Goal: Transaction & Acquisition: Book appointment/travel/reservation

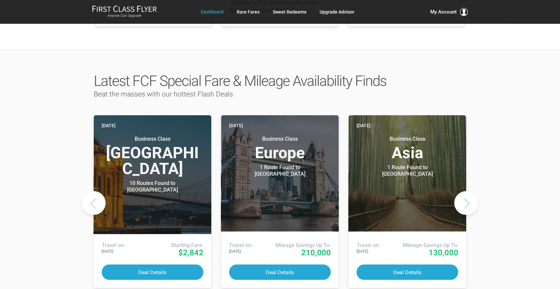
scroll to position [286, 0]
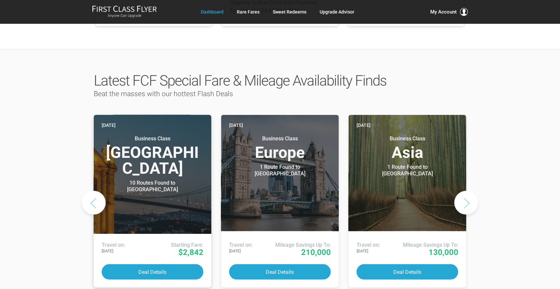
click at [174, 140] on h3 "Business Class Middle East" at bounding box center [153, 155] width 102 height 41
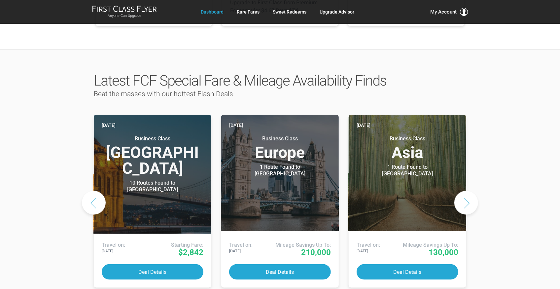
click at [473, 191] on button "Next slide" at bounding box center [467, 203] width 24 height 24
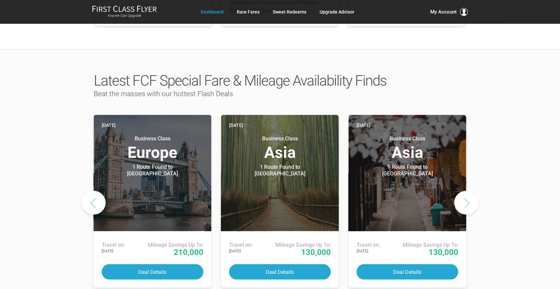
click at [474, 191] on button "Next slide" at bounding box center [467, 203] width 24 height 24
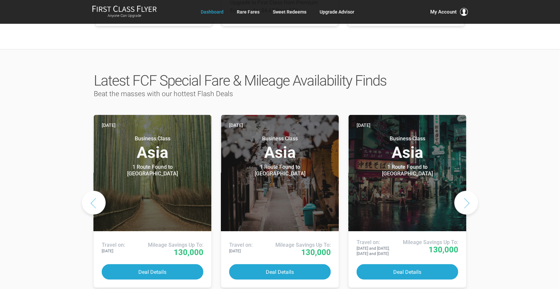
click at [474, 191] on button "Next slide" at bounding box center [467, 203] width 24 height 24
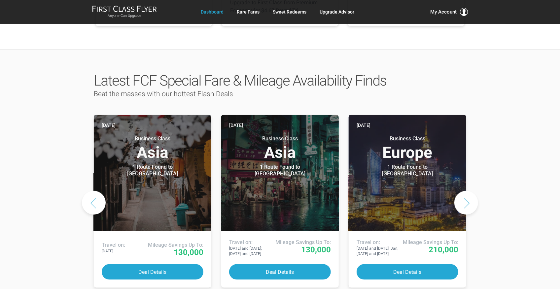
click at [474, 191] on button "Next slide" at bounding box center [467, 203] width 24 height 24
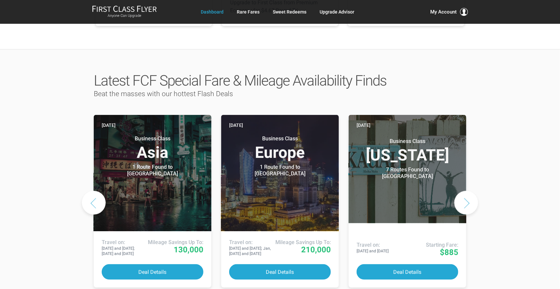
click at [464, 191] on button "Next slide" at bounding box center [467, 203] width 24 height 24
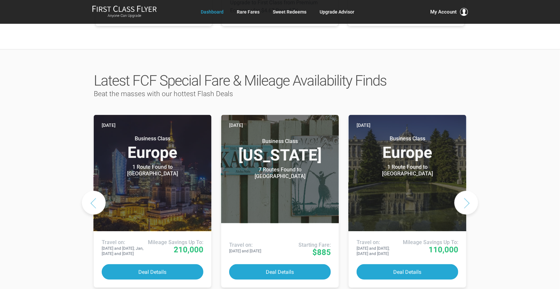
click at [464, 191] on button "Next slide" at bounding box center [467, 203] width 24 height 24
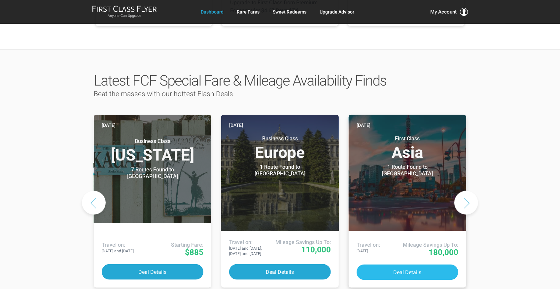
click at [414, 265] on button "Deal Details" at bounding box center [408, 273] width 102 height 16
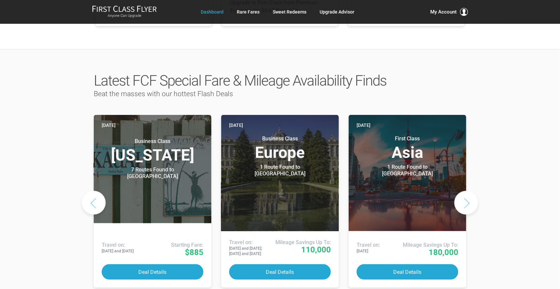
click at [462, 191] on button "Next slide" at bounding box center [467, 203] width 24 height 24
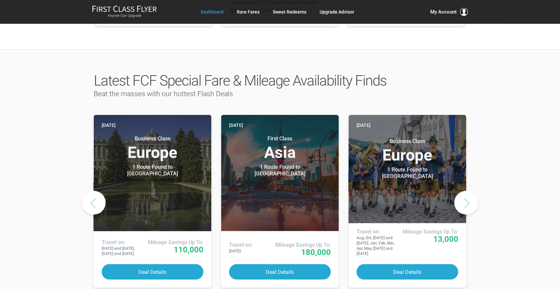
click at [462, 191] on button "Next slide" at bounding box center [467, 203] width 24 height 24
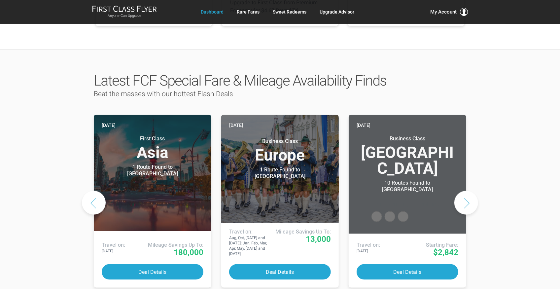
click at [462, 191] on button "Next slide" at bounding box center [467, 203] width 24 height 24
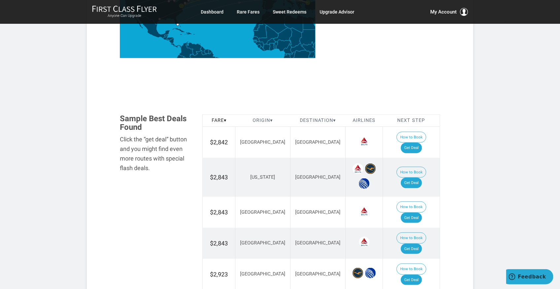
scroll to position [308, 0]
click at [417, 143] on link "Get Deal" at bounding box center [411, 148] width 21 height 11
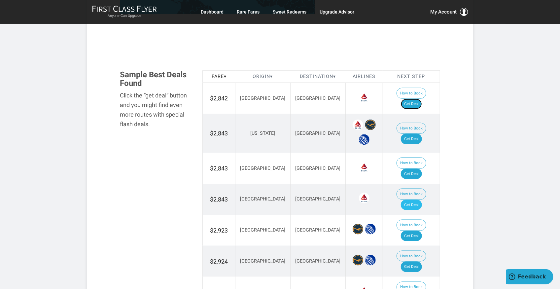
scroll to position [352, 0]
click at [419, 200] on link "Get Deal" at bounding box center [411, 205] width 21 height 11
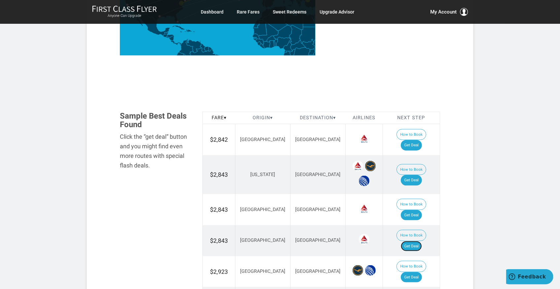
scroll to position [310, 0]
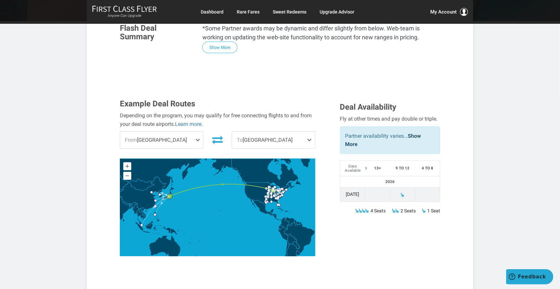
scroll to position [154, 0]
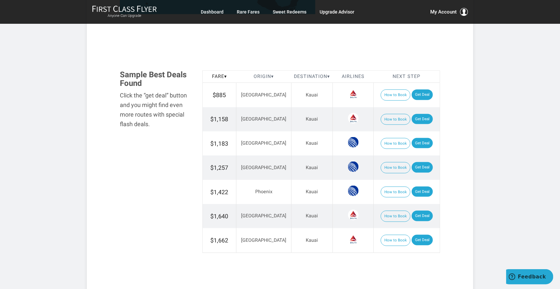
scroll to position [352, 0]
click at [416, 237] on link "Get Deal" at bounding box center [422, 240] width 21 height 11
